Goal: Navigation & Orientation: Find specific page/section

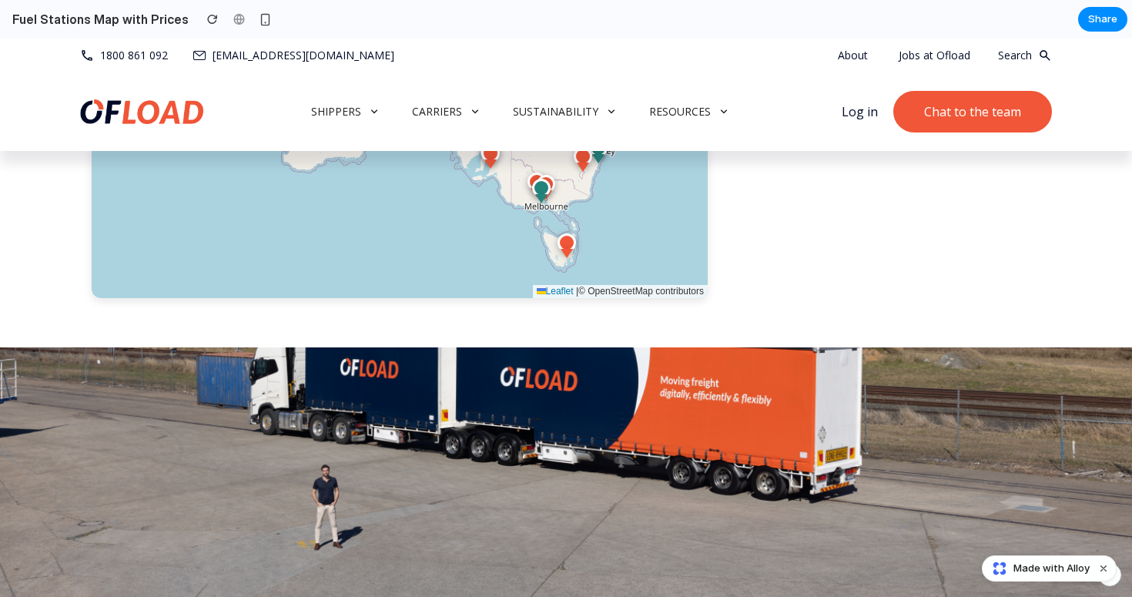
scroll to position [2807, 0]
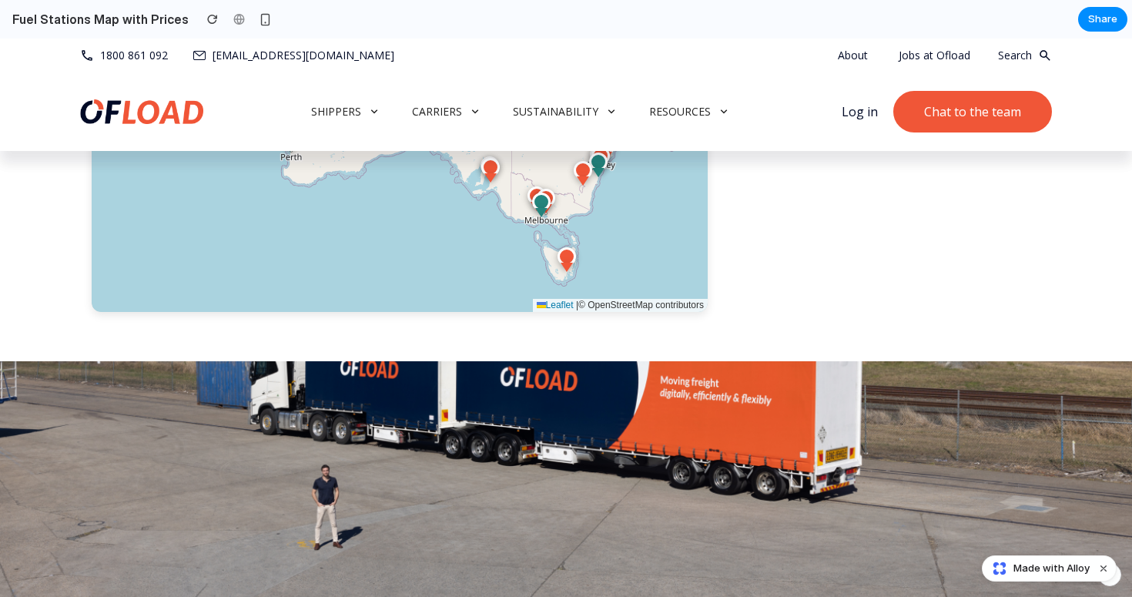
click at [597, 171] on div at bounding box center [598, 162] width 18 height 18
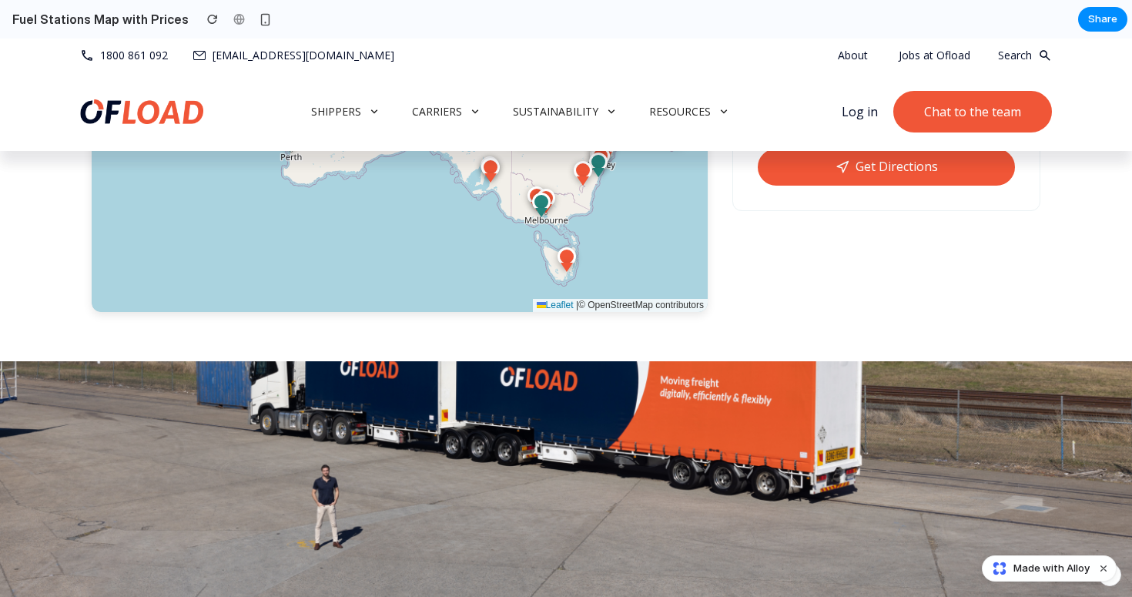
click at [589, 56] on div "Astron" at bounding box center [596, 47] width 139 height 18
click at [565, 110] on div "$1.88" at bounding box center [596, 98] width 121 height 24
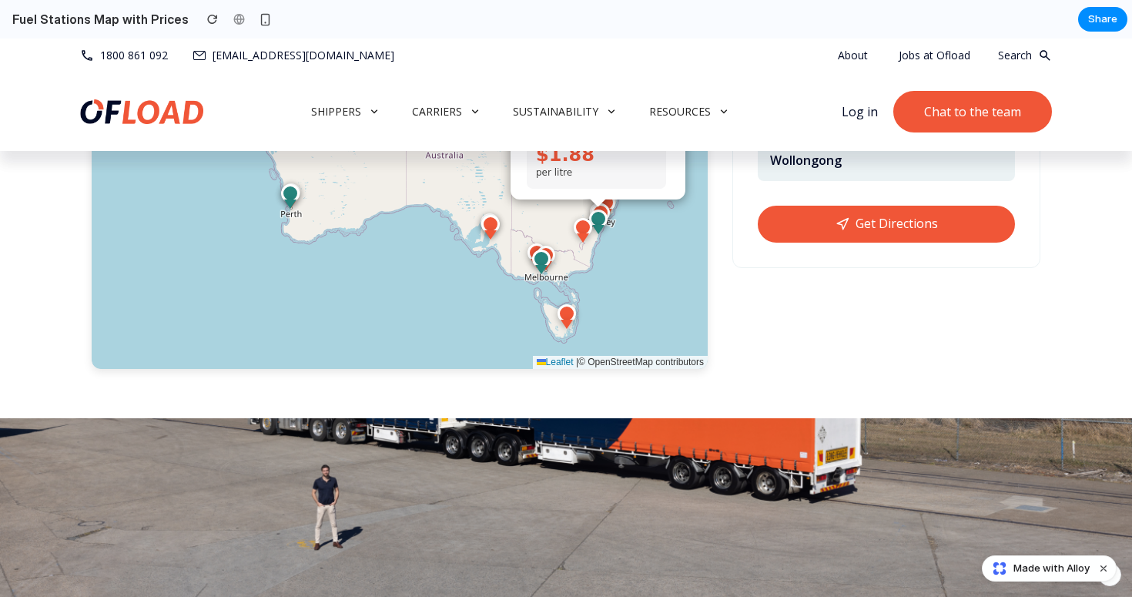
scroll to position [2748, 0]
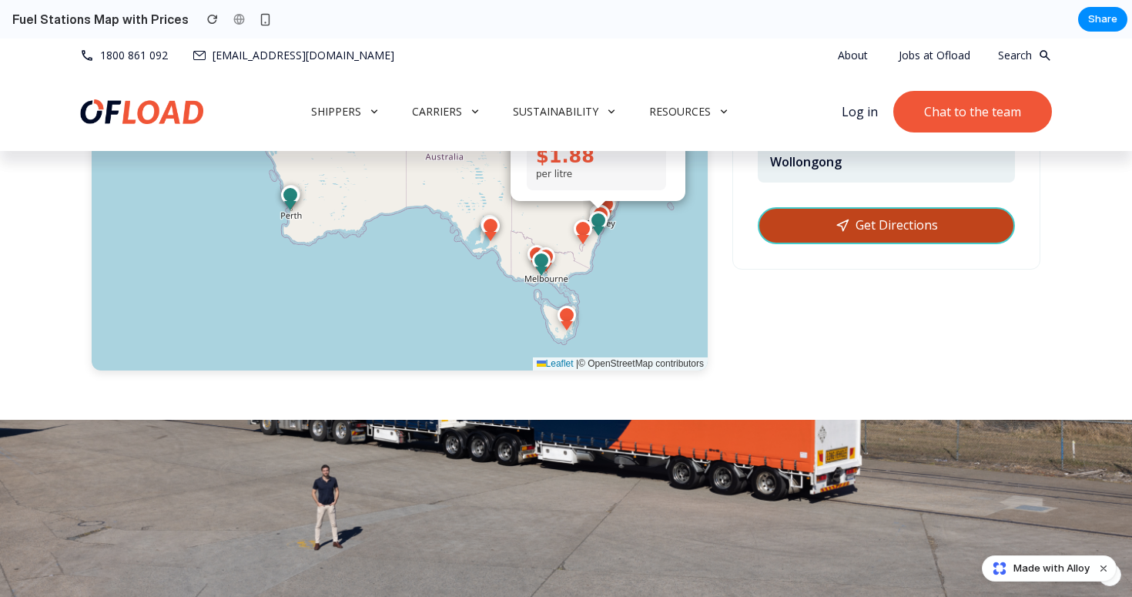
click at [891, 244] on link "Get Directions" at bounding box center [886, 225] width 257 height 37
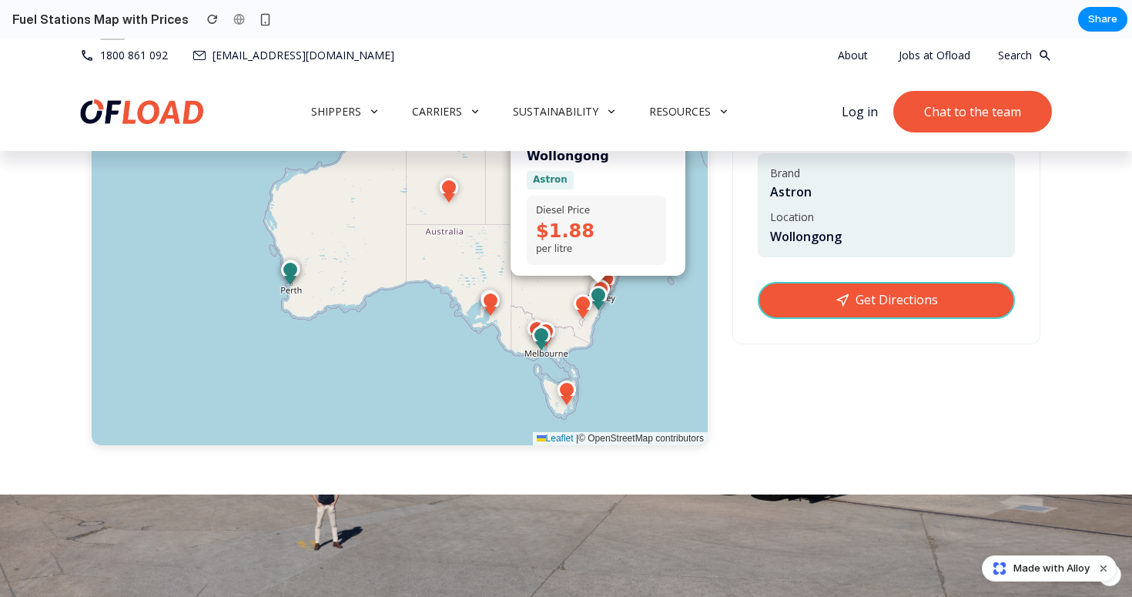
scroll to position [2672, 0]
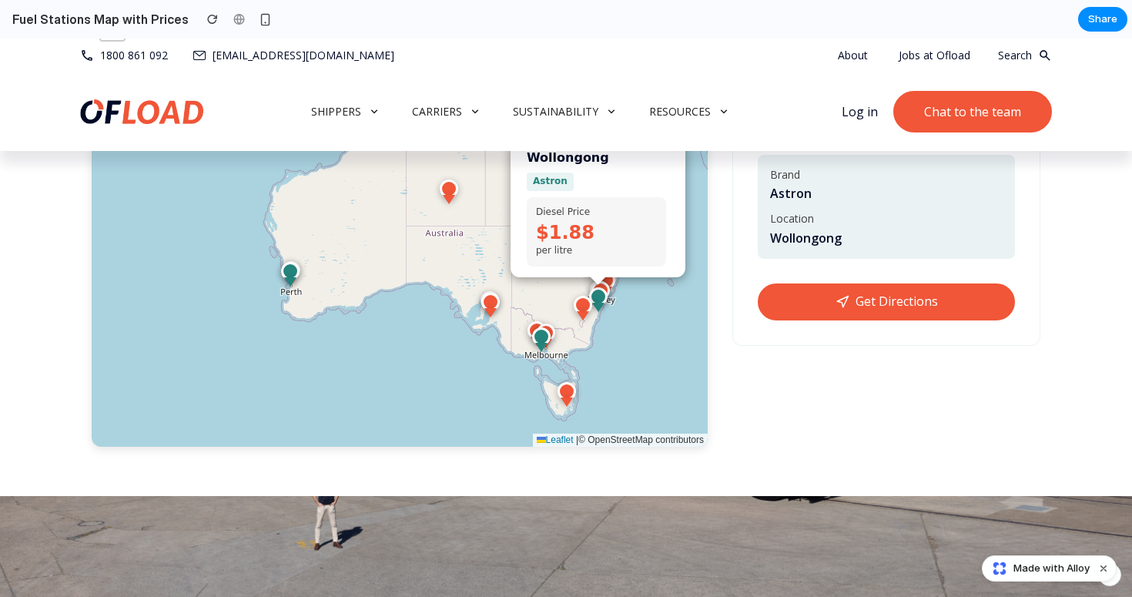
click at [678, 155] on span "×" at bounding box center [675, 148] width 7 height 13
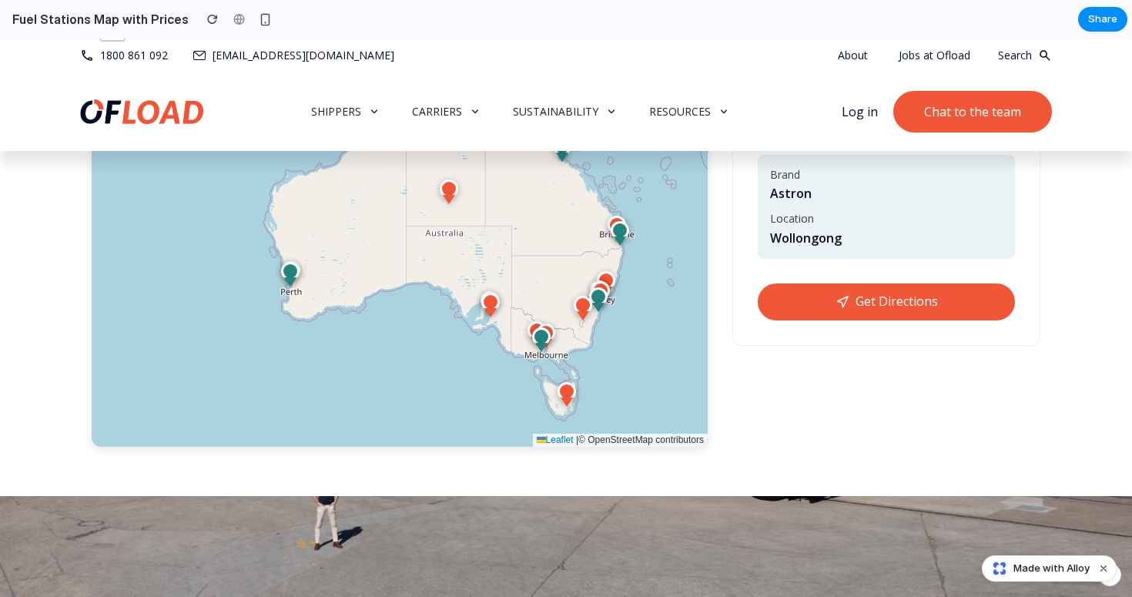
click at [555, 140] on div at bounding box center [554, 135] width 12 height 9
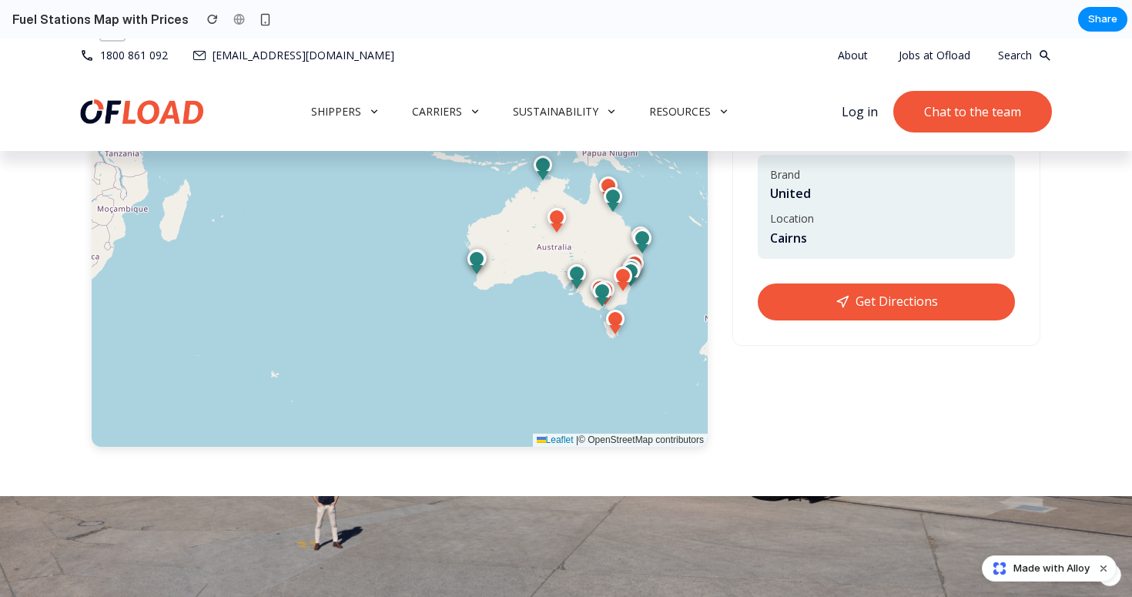
click at [800, 203] on div "Brand United" at bounding box center [886, 184] width 233 height 35
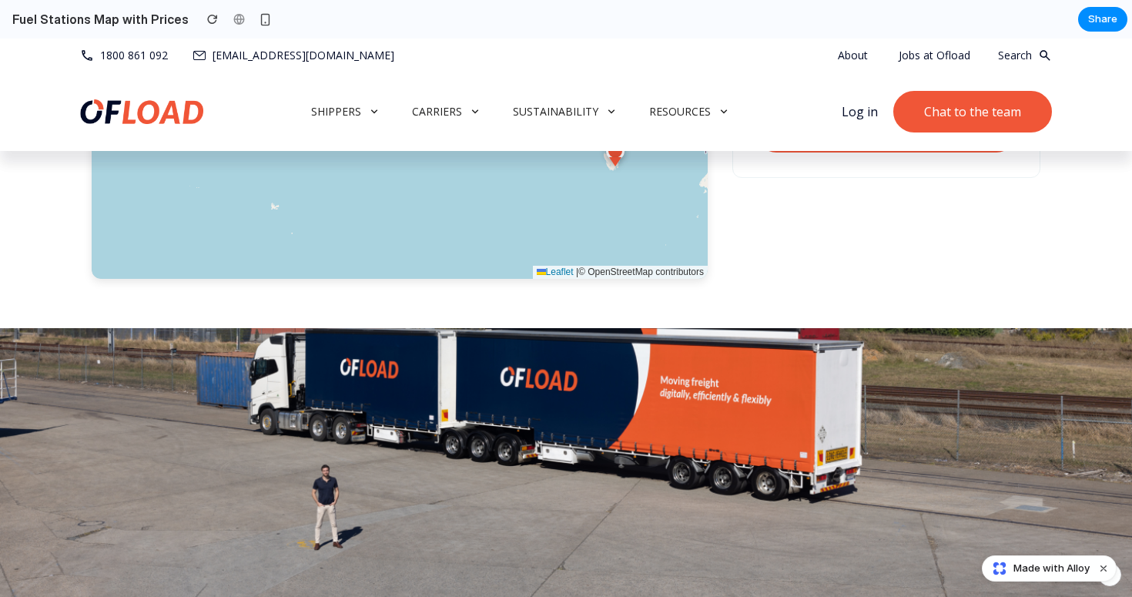
scroll to position [2839, 0]
click at [592, 139] on div at bounding box center [602, 127] width 25 height 25
click at [579, 105] on div "Geelong Astron Diesel Price $1.86 per litre" at bounding box center [602, 36] width 175 height 138
click at [575, 116] on div at bounding box center [577, 106] width 18 height 18
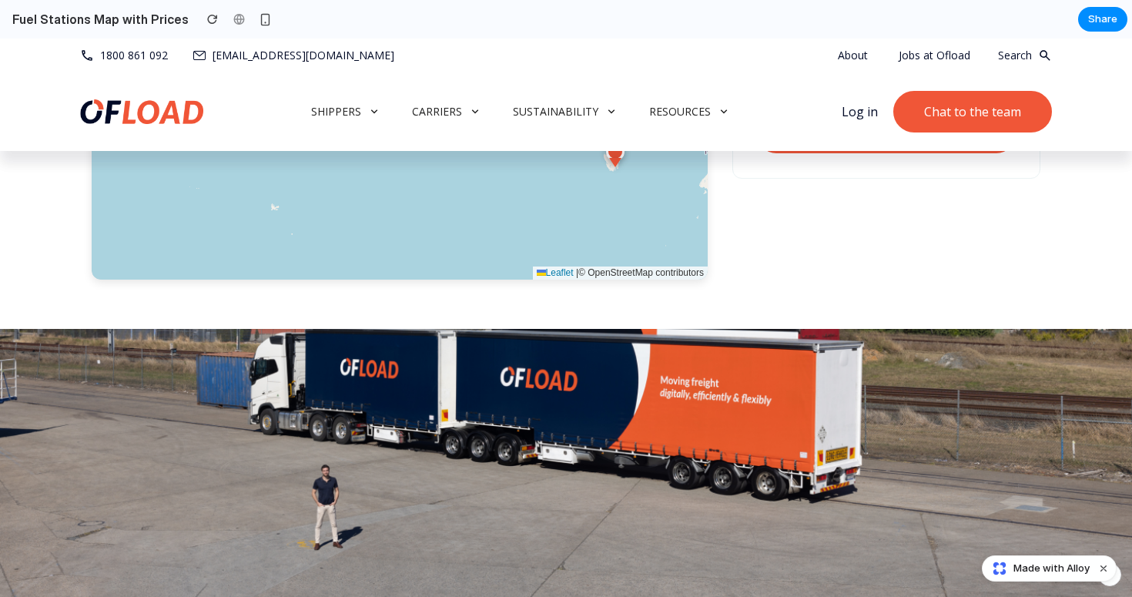
click at [478, 101] on div at bounding box center [477, 91] width 18 height 18
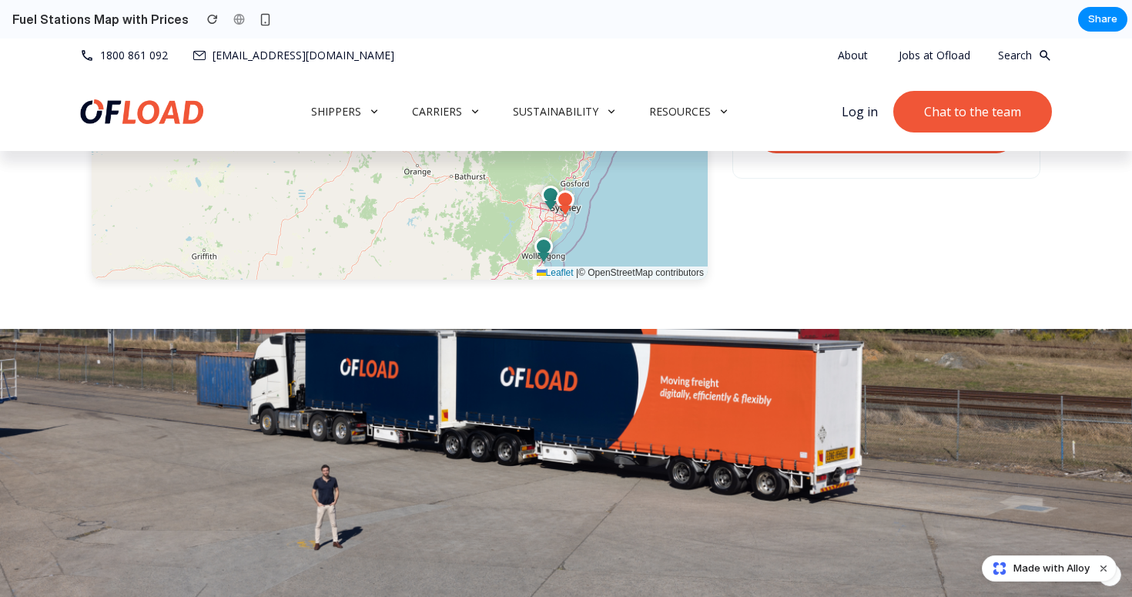
drag, startPoint x: 659, startPoint y: 364, endPoint x: 586, endPoint y: 362, distance: 72.4
click at [586, 280] on div "× +" at bounding box center [400, 48] width 616 height 462
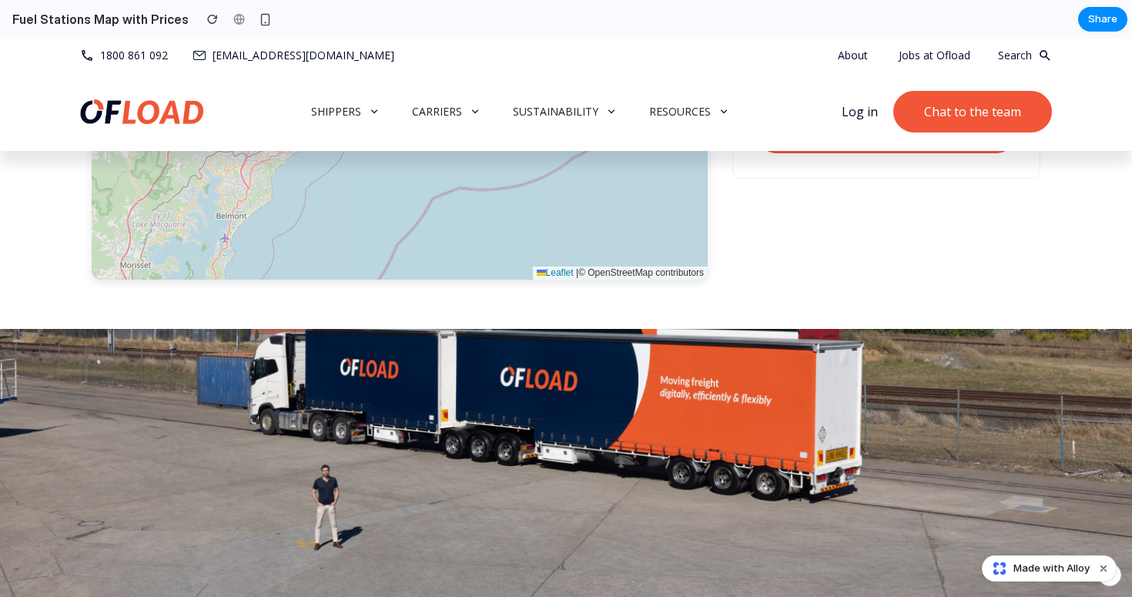
drag, startPoint x: 543, startPoint y: 397, endPoint x: 679, endPoint y: 203, distance: 237.8
click at [679, 203] on div "× +" at bounding box center [400, 48] width 616 height 462
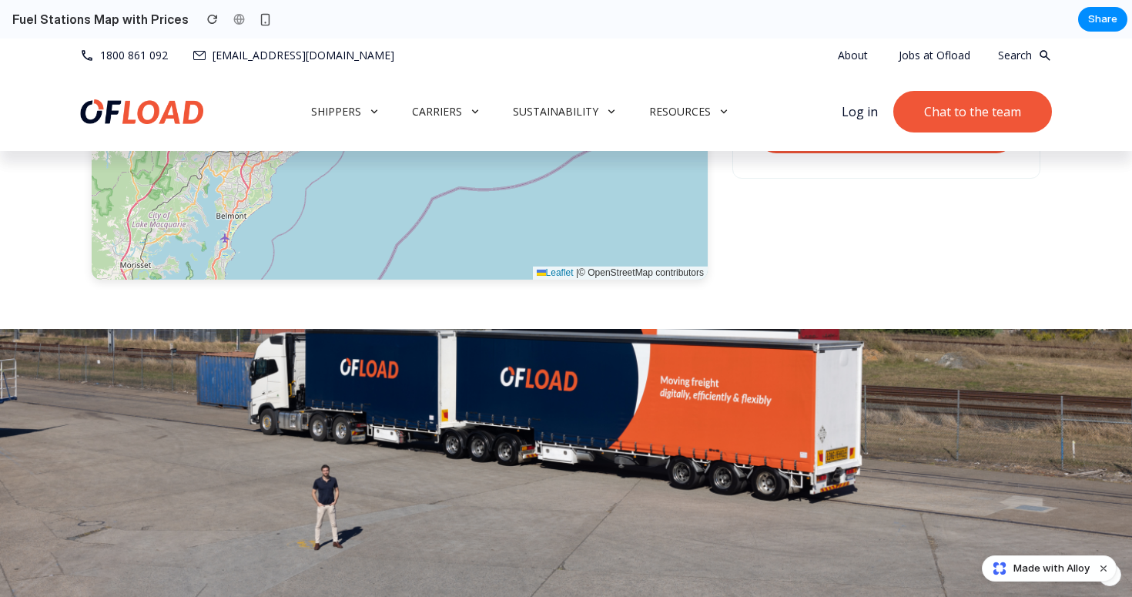
click at [304, 139] on div at bounding box center [300, 130] width 18 height 18
click at [719, 96] on nav "shippers Carriers sustainability resources Log in Chat to the team" at bounding box center [566, 112] width 972 height 42
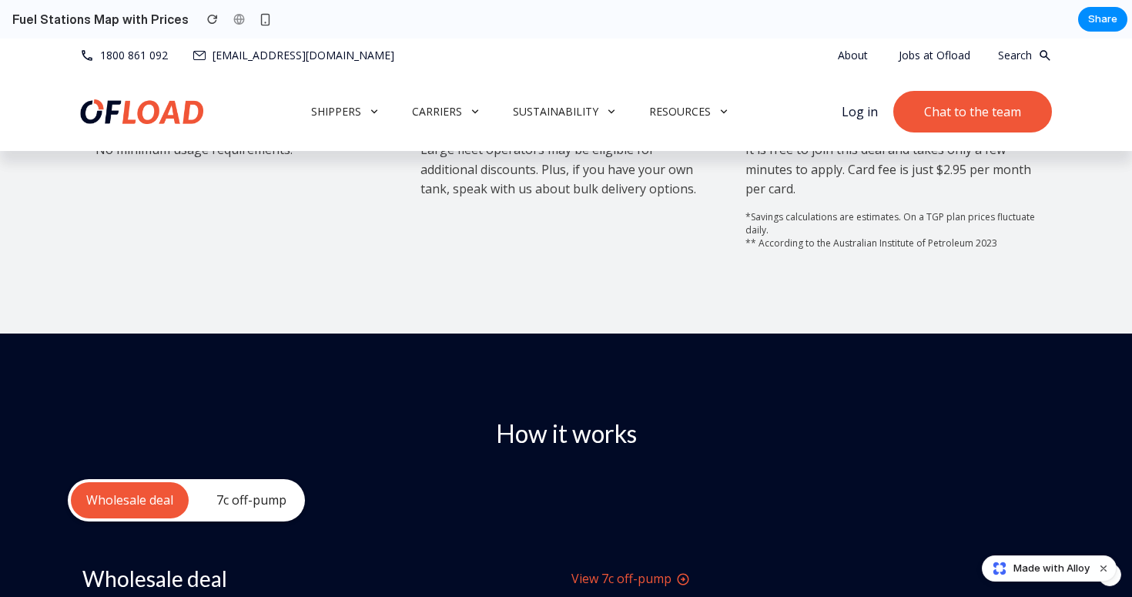
scroll to position [0, 0]
